Goal: Information Seeking & Learning: Learn about a topic

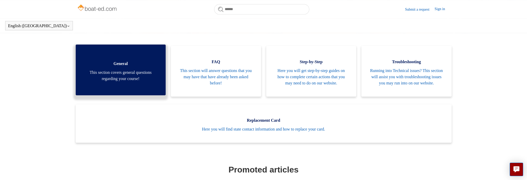
click at [130, 81] on span "This section covers general questions regarding your course!" at bounding box center [120, 75] width 75 height 12
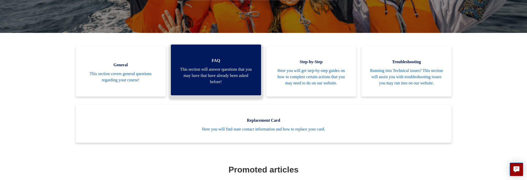
click at [212, 75] on span "This section will answer questions that you may have that have already been ask…" at bounding box center [216, 75] width 75 height 19
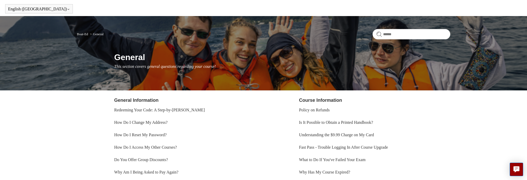
scroll to position [26, 0]
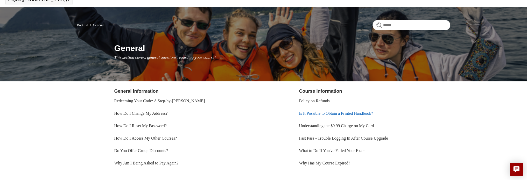
click at [325, 114] on link "Is It Possible to Obtain a Printed Handbook?" at bounding box center [336, 113] width 74 height 4
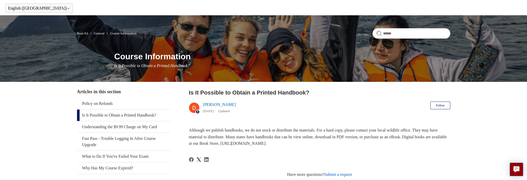
scroll to position [26, 0]
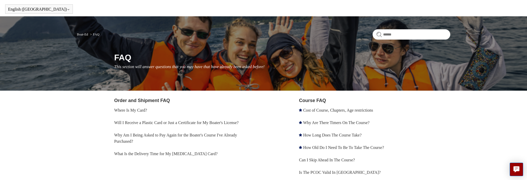
scroll to position [26, 0]
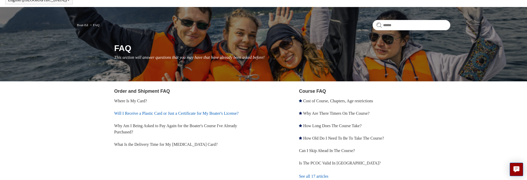
click at [194, 114] on link "Will I Receive a Plastic Card or Just a Certificate for My Boater's License?" at bounding box center [176, 113] width 124 height 4
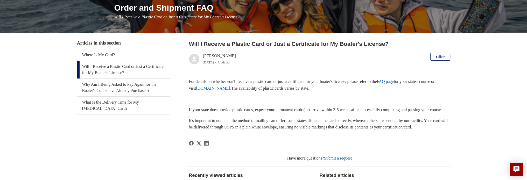
scroll to position [52, 0]
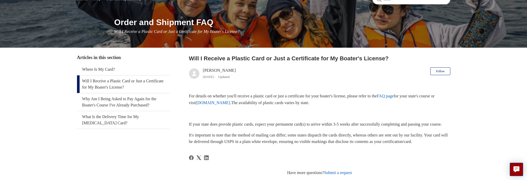
click at [394, 96] on link "FAQ page" at bounding box center [385, 96] width 17 height 4
